Goal: Obtain resource: Download file/media

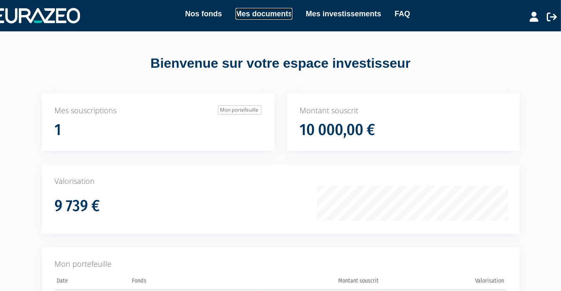
click at [267, 13] on link "Mes documents" at bounding box center [263, 14] width 57 height 12
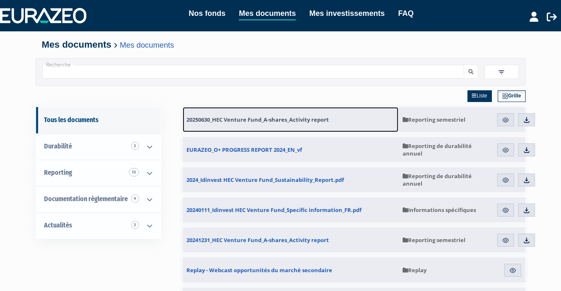
click at [259, 119] on span "20250630_HEC Venture Fund_A-shares_Activity report" at bounding box center [258, 120] width 142 height 8
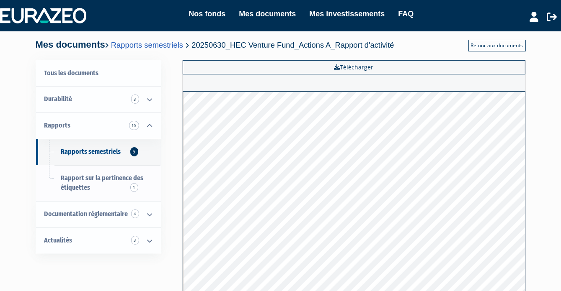
click at [489, 44] on font "Retour aux documents" at bounding box center [497, 45] width 52 height 7
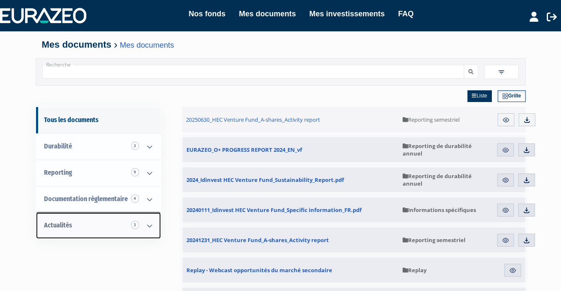
click at [93, 224] on link "Actualités 3" at bounding box center [98, 226] width 125 height 26
